Goal: Transaction & Acquisition: Register for event/course

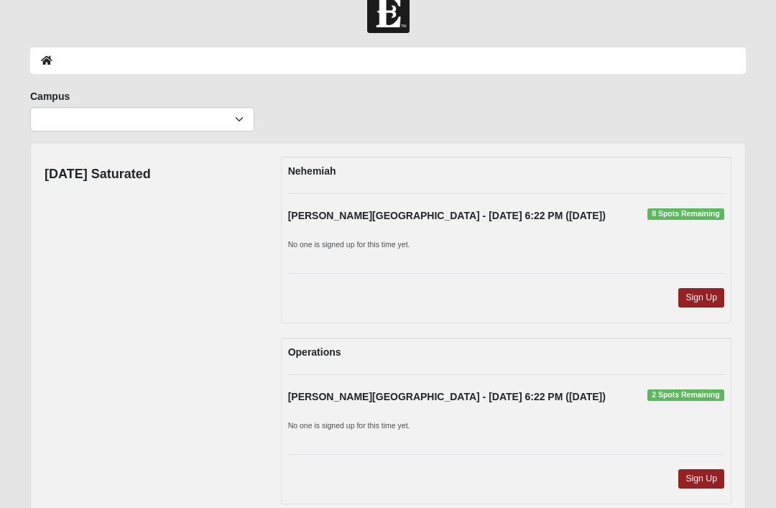
scroll to position [34, 0]
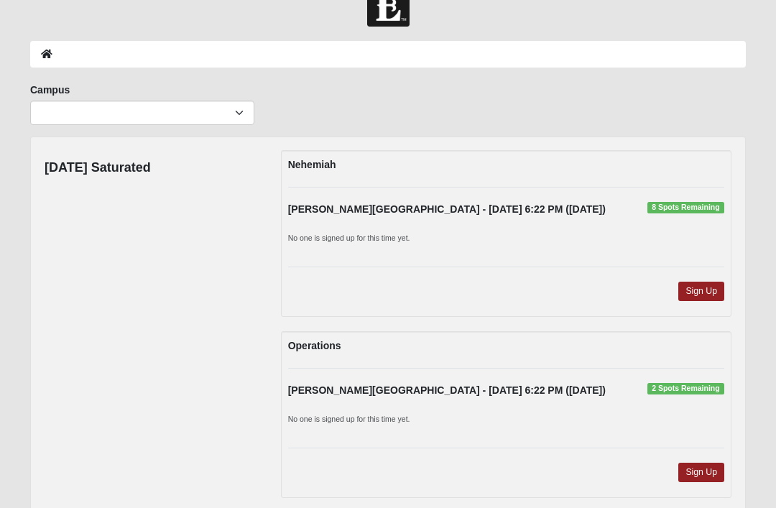
click at [701, 289] on link "Sign Up" at bounding box center [701, 290] width 46 height 19
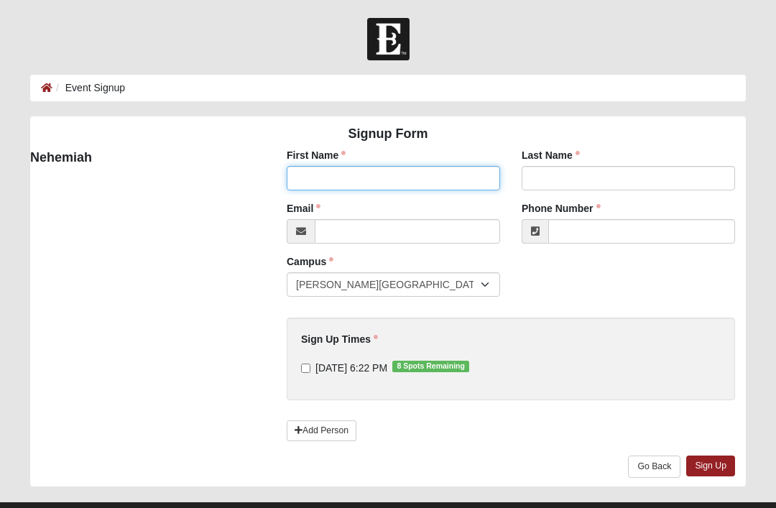
click at [353, 178] on input "First Name" at bounding box center [393, 178] width 213 height 24
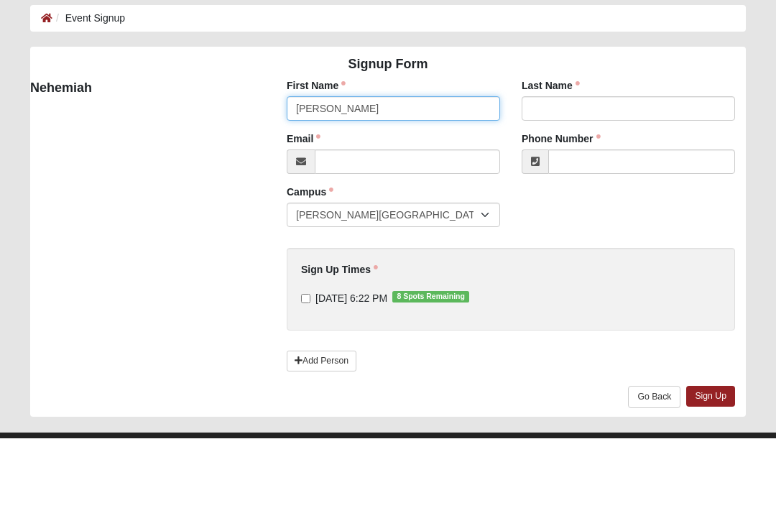
type input "[PERSON_NAME]"
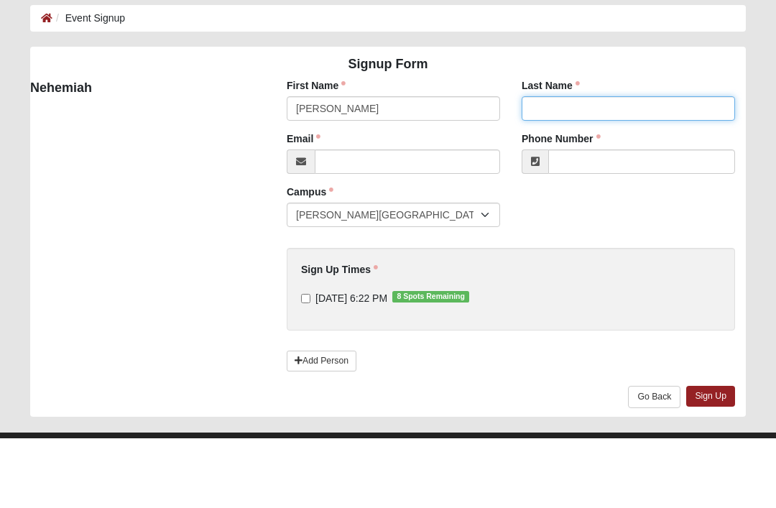
click at [590, 166] on input "Last Name" at bounding box center [627, 178] width 213 height 24
type input "[PERSON_NAME]"
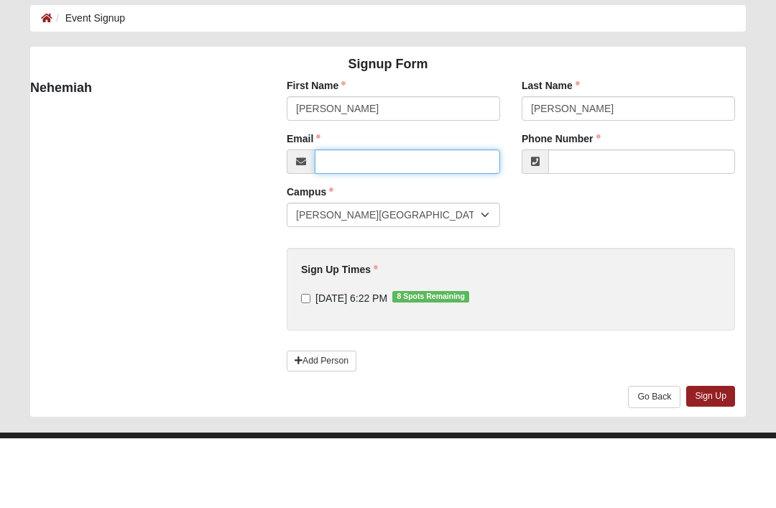
click at [394, 219] on input "Email" at bounding box center [407, 231] width 185 height 24
type input "[EMAIL_ADDRESS][DOMAIN_NAME]"
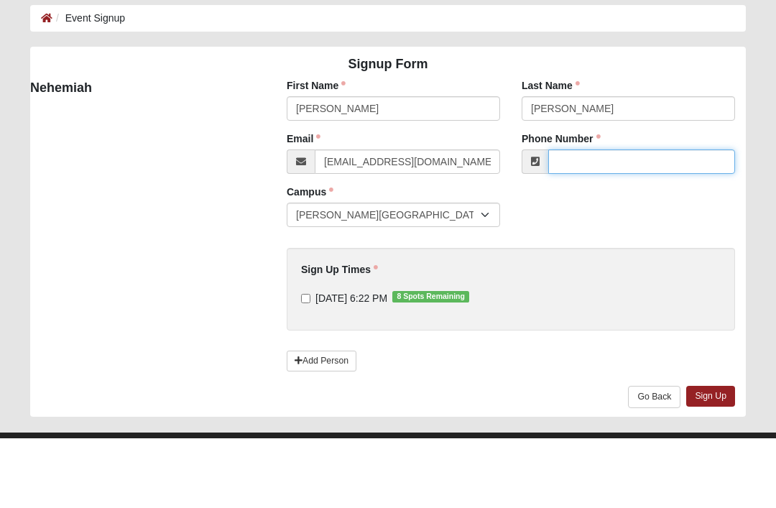
click at [628, 219] on input "Phone Number" at bounding box center [641, 231] width 187 height 24
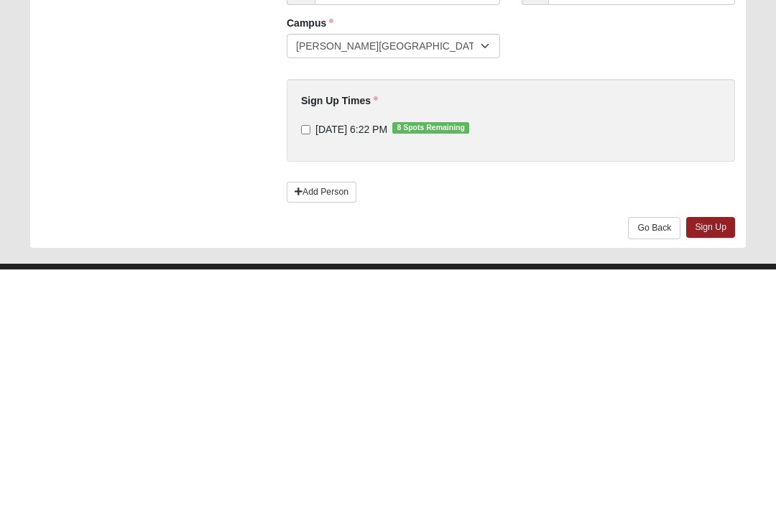
click at [305, 317] on div "Sign Up Times [DATE] 6:22 PM 8 Spots Remaining Sign Up Times is required." at bounding box center [511, 358] width 448 height 83
type input "[PHONE_NUMBER]"
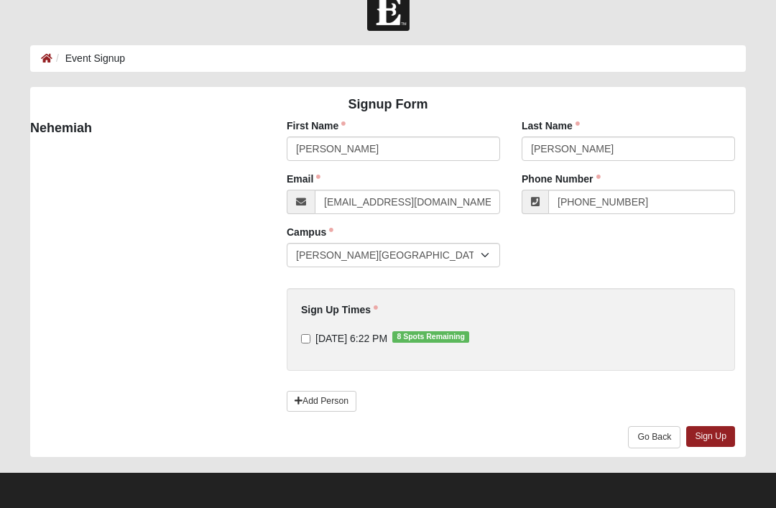
click at [308, 343] on input "[DATE] 6:22 PM 8 Spots Remaining" at bounding box center [305, 338] width 9 height 9
checkbox input "true"
click at [725, 433] on link "Sign Up" at bounding box center [710, 436] width 49 height 21
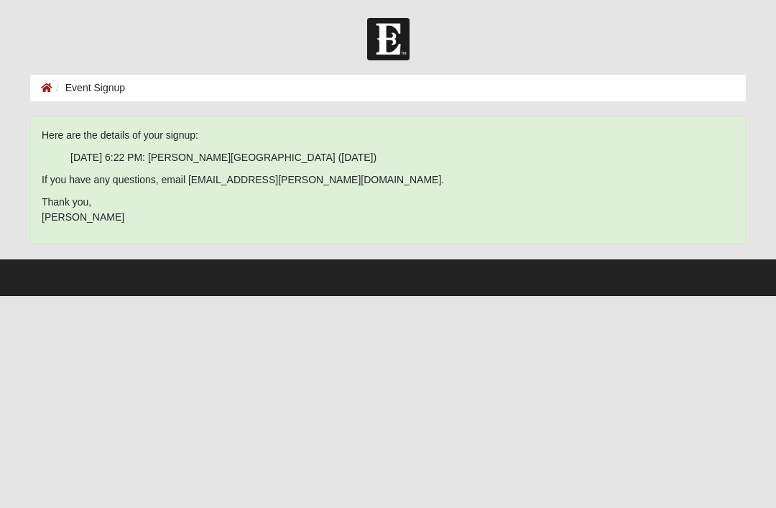
scroll to position [0, 0]
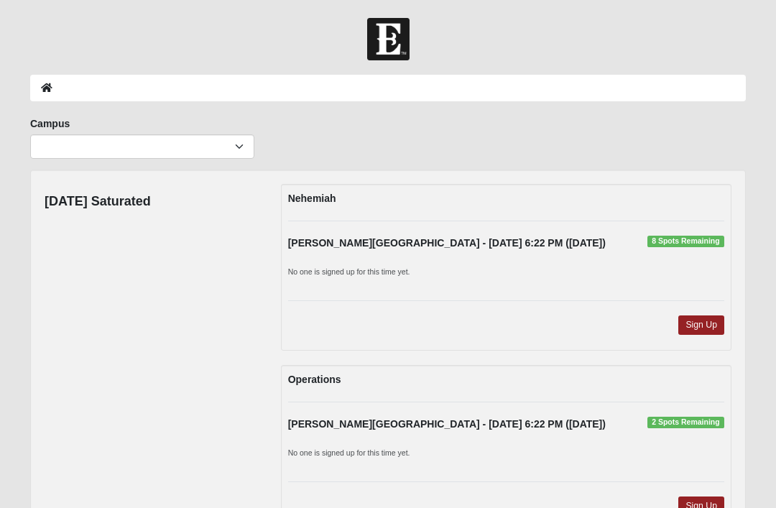
scroll to position [34, 0]
